Goal: Transaction & Acquisition: Download file/media

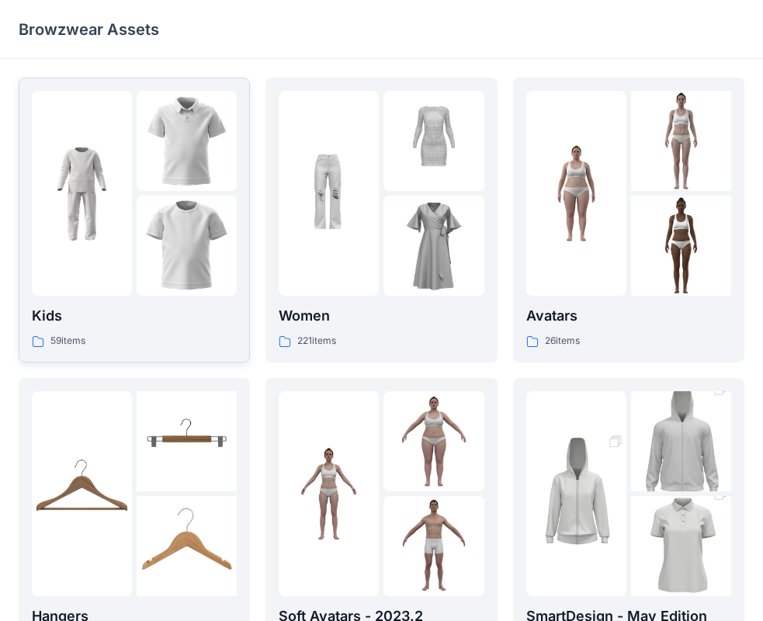
click at [117, 275] on div at bounding box center [82, 193] width 100 height 205
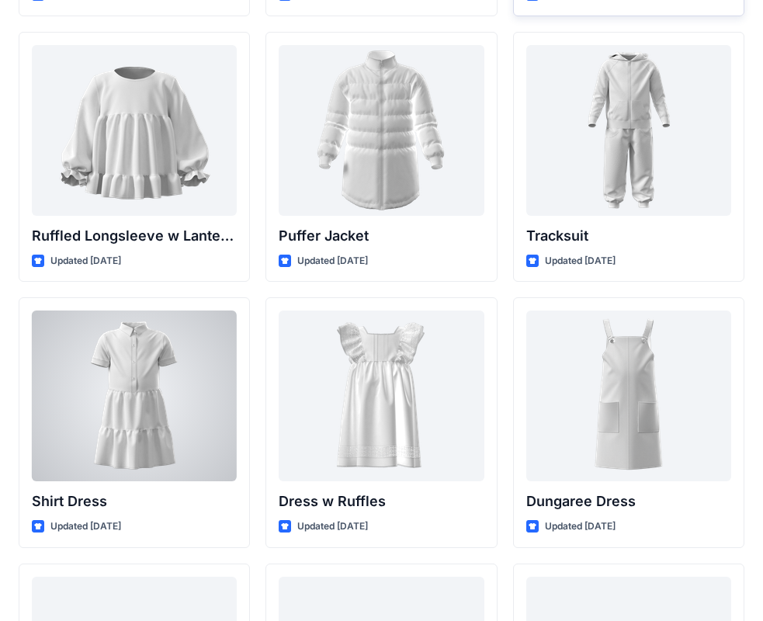
scroll to position [3460, 0]
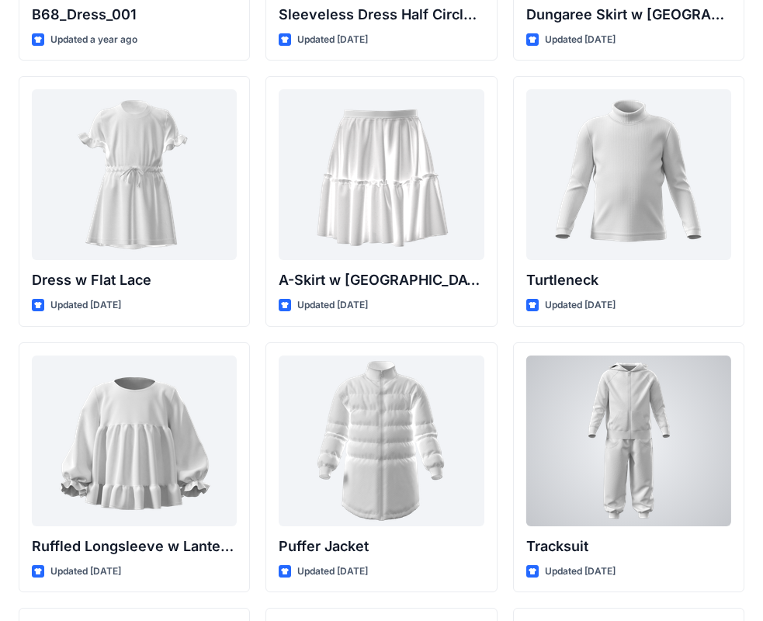
click at [644, 408] on div at bounding box center [629, 441] width 205 height 171
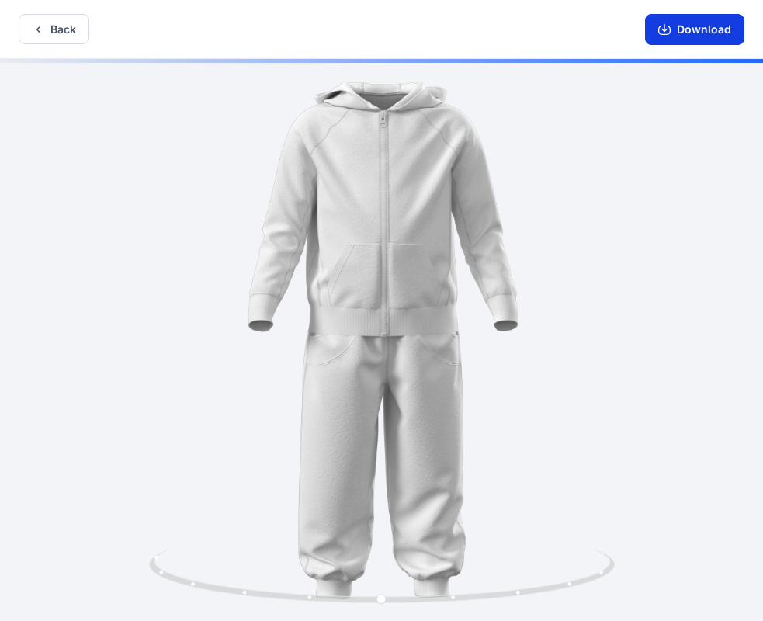
click at [701, 30] on button "Download" at bounding box center [694, 29] width 99 height 31
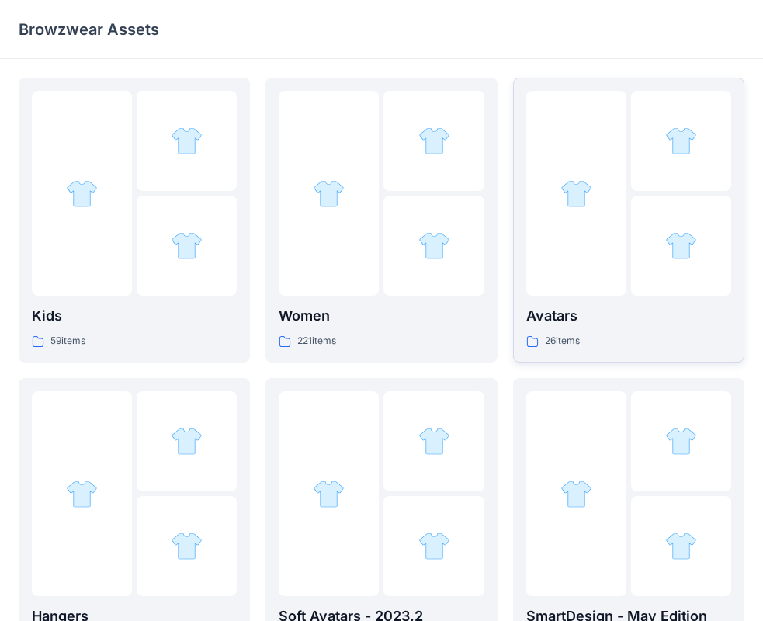
click at [552, 307] on p "Avatars" at bounding box center [629, 316] width 205 height 22
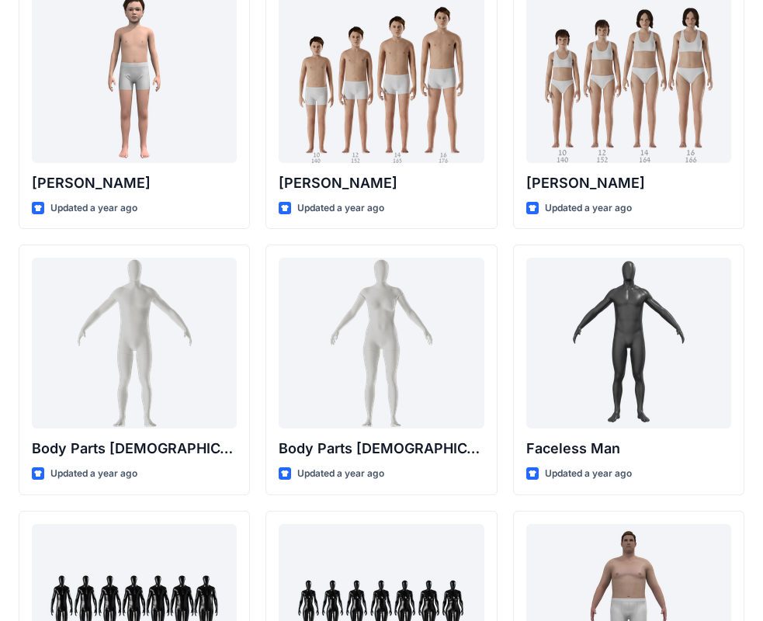
scroll to position [388, 0]
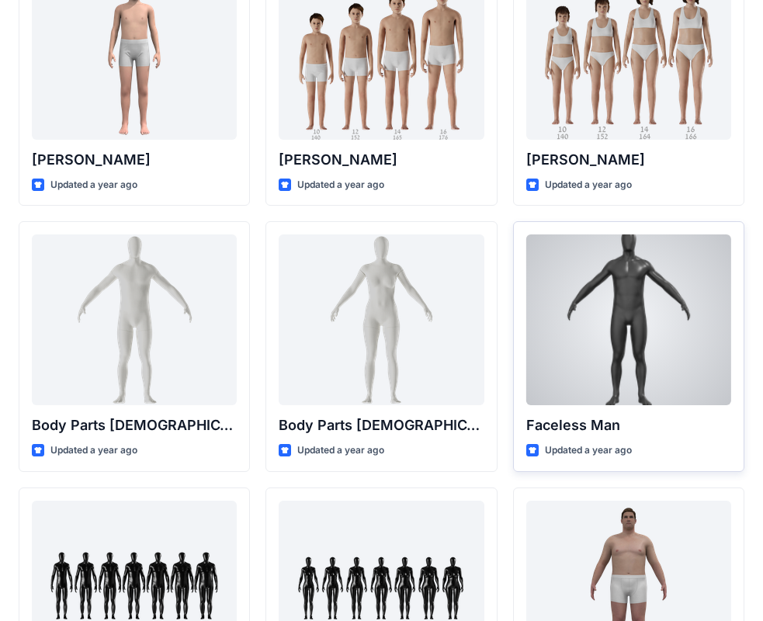
click at [650, 348] on div at bounding box center [629, 320] width 205 height 171
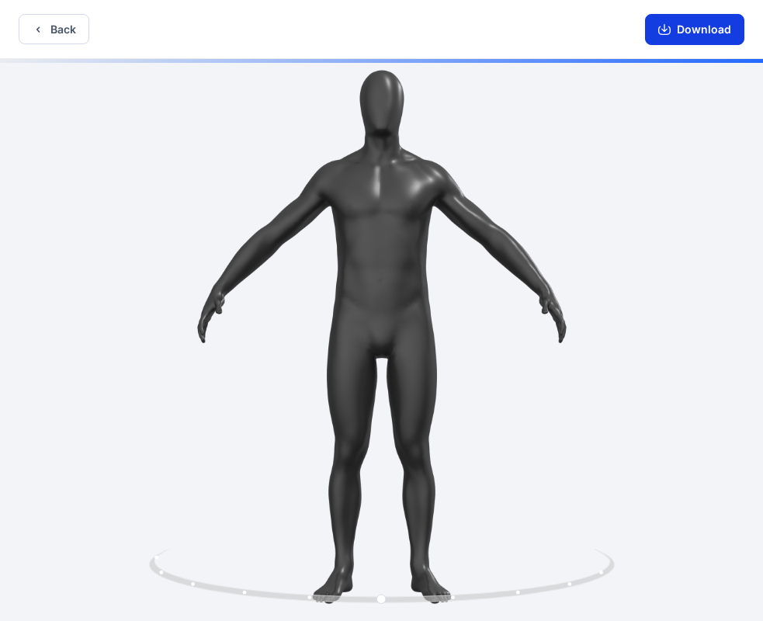
click at [707, 33] on button "Download" at bounding box center [694, 29] width 99 height 31
